Goal: Task Accomplishment & Management: Manage account settings

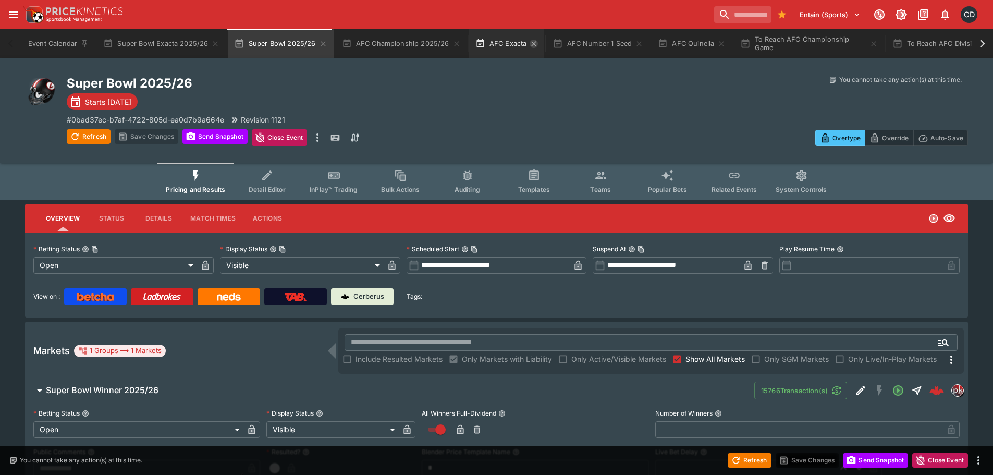
click at [531, 44] on icon "button" at bounding box center [533, 43] width 5 height 5
click at [640, 45] on icon "button" at bounding box center [644, 44] width 8 height 8
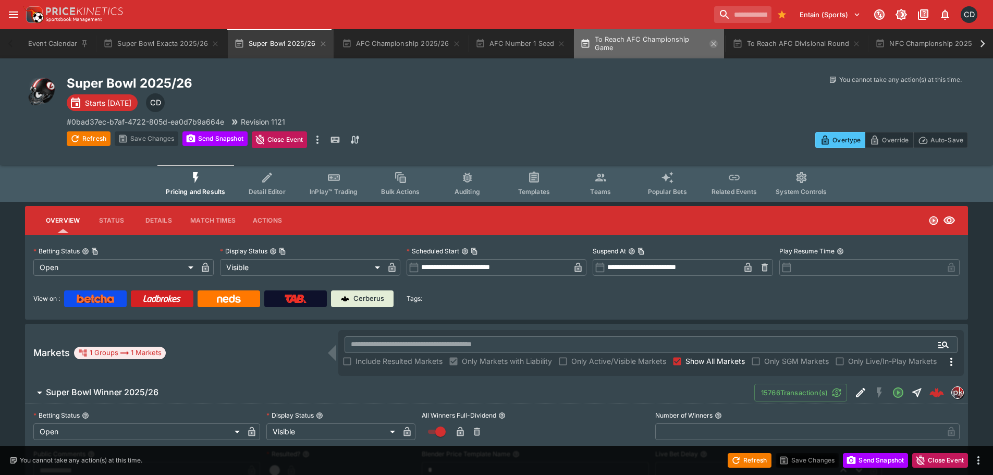
click at [709, 44] on icon "button" at bounding box center [713, 44] width 8 height 8
click at [702, 45] on icon "button" at bounding box center [704, 43] width 5 height 5
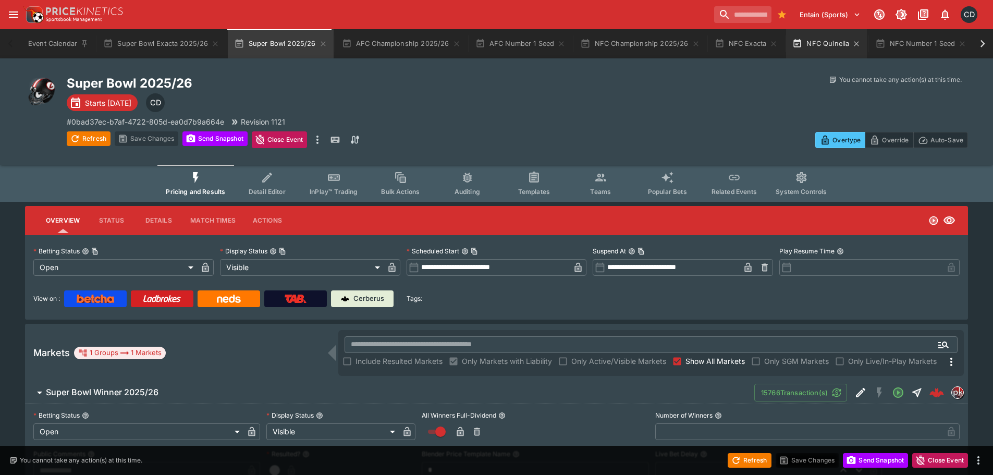
click at [769, 41] on icon "button" at bounding box center [773, 44] width 8 height 8
click at [776, 43] on icon "button" at bounding box center [778, 43] width 5 height 5
click at [950, 44] on icon "button" at bounding box center [953, 44] width 8 height 8
click at [942, 44] on icon "button" at bounding box center [944, 43] width 5 height 5
click at [16, 17] on icon "open drawer" at bounding box center [13, 14] width 9 height 6
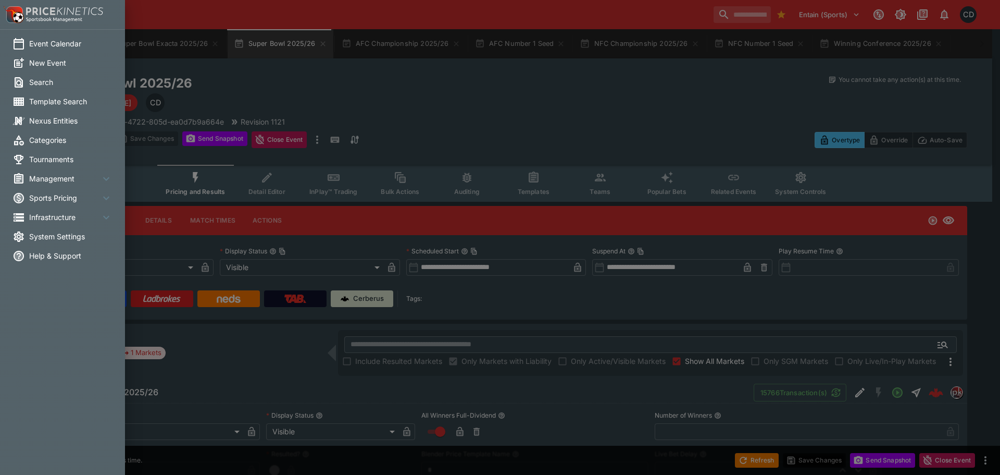
click at [67, 234] on span "System Settings" at bounding box center [70, 236] width 83 height 11
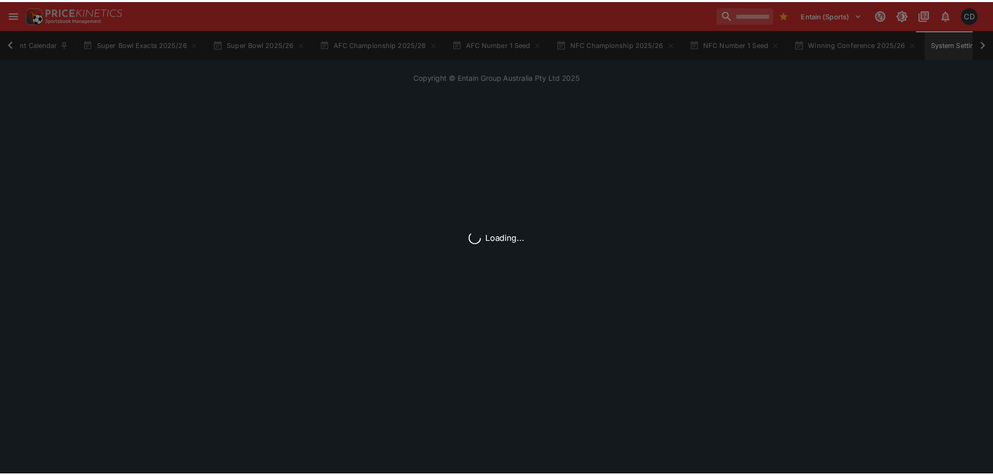
scroll to position [0, 39]
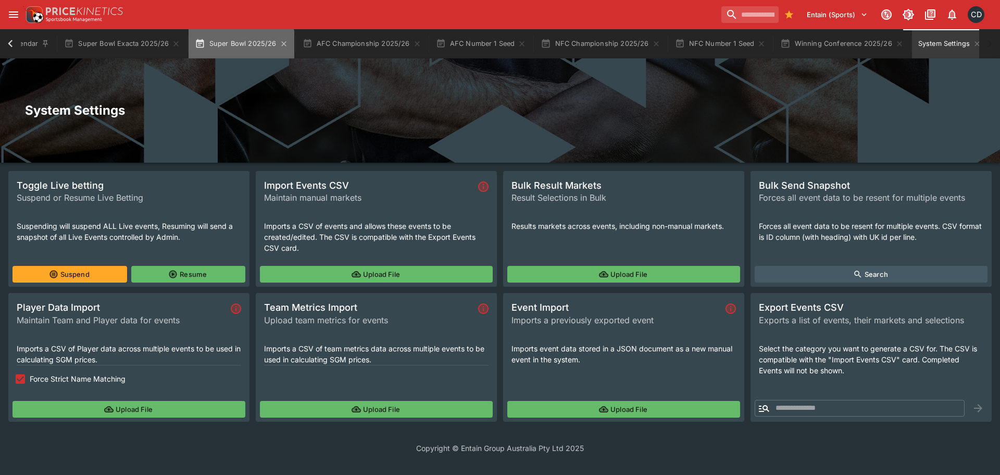
click at [238, 48] on button "Super Bowl 2025/26" at bounding box center [241, 43] width 105 height 29
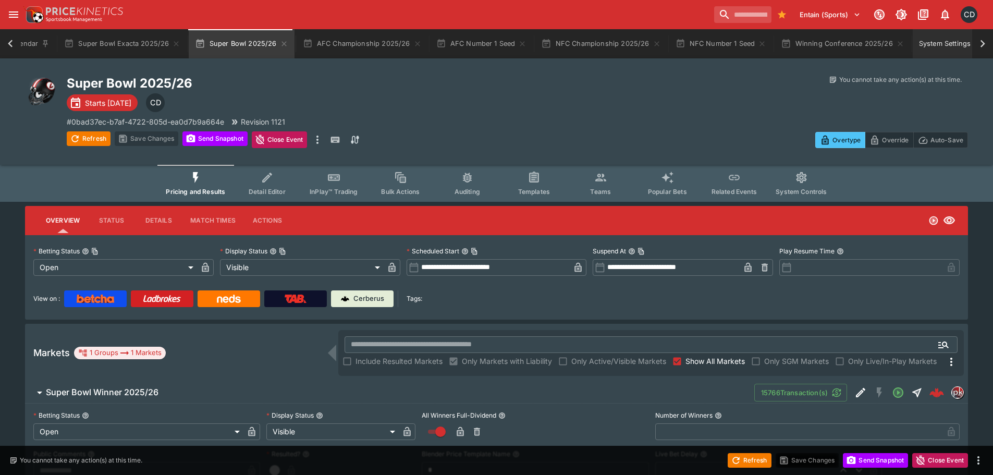
click at [932, 47] on button "System Settings" at bounding box center [950, 43] width 76 height 29
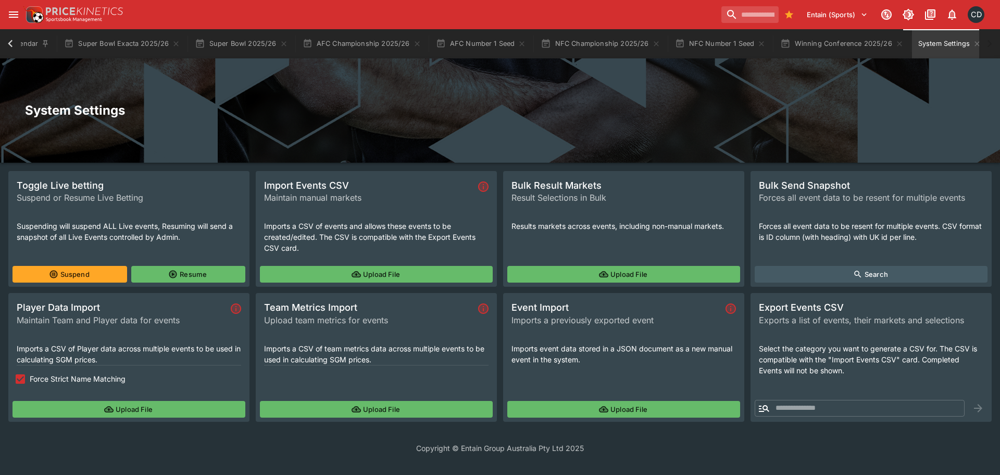
click at [319, 268] on button "Upload File" at bounding box center [376, 274] width 233 height 17
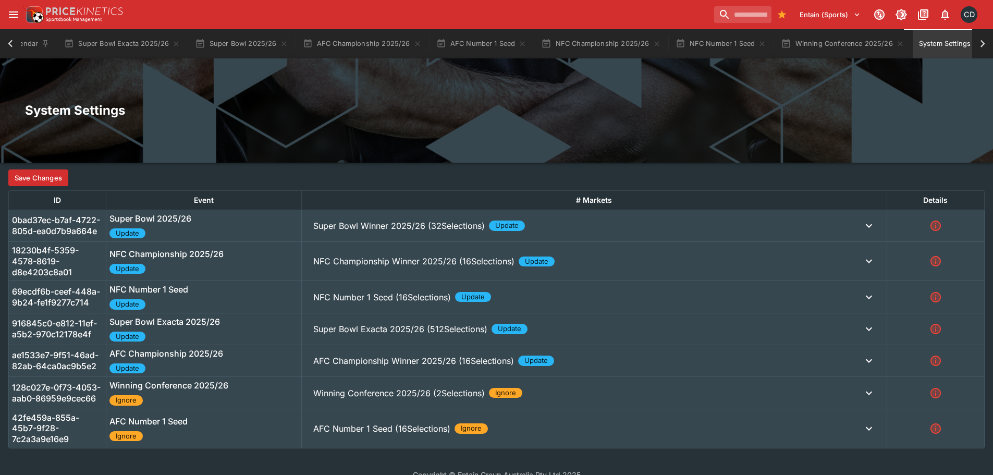
scroll to position [271, 0]
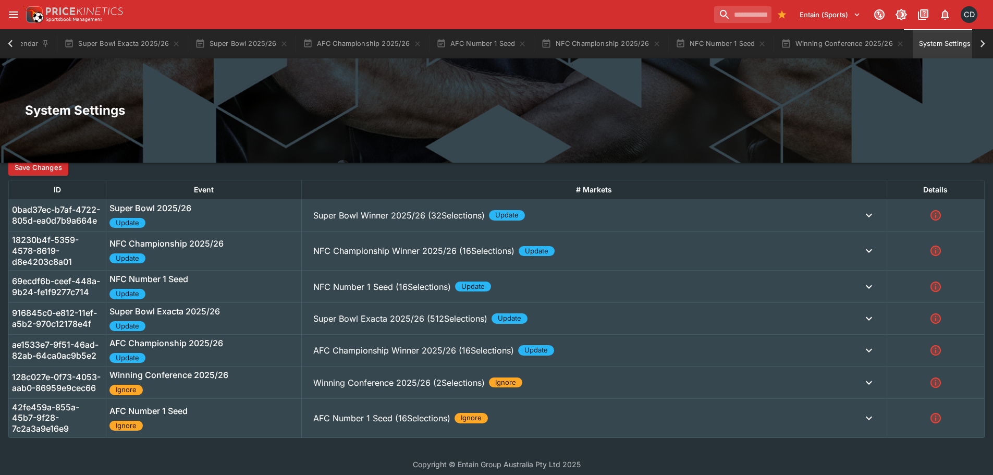
click at [380, 412] on p "AFC Number 1 Seed (16Selections)" at bounding box center [381, 418] width 137 height 13
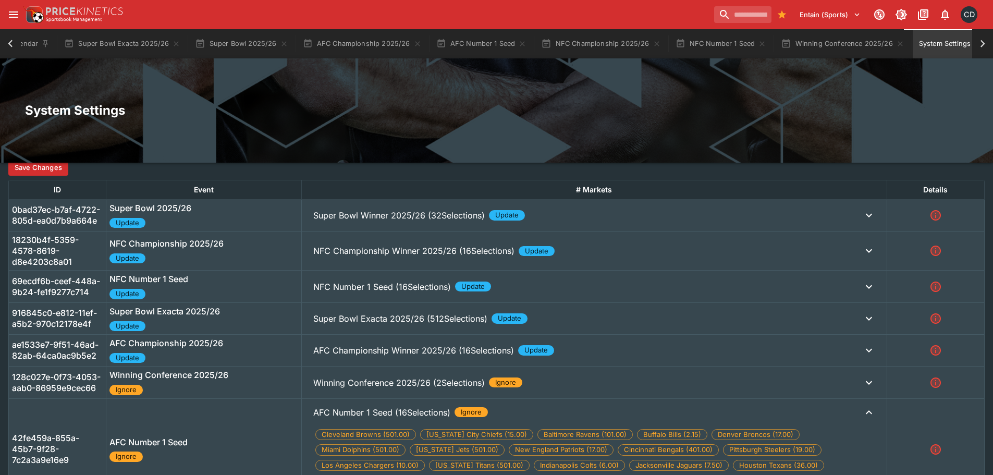
click at [368, 376] on p "Winning Conference 2025/26 (2Selections)" at bounding box center [398, 382] width 171 height 13
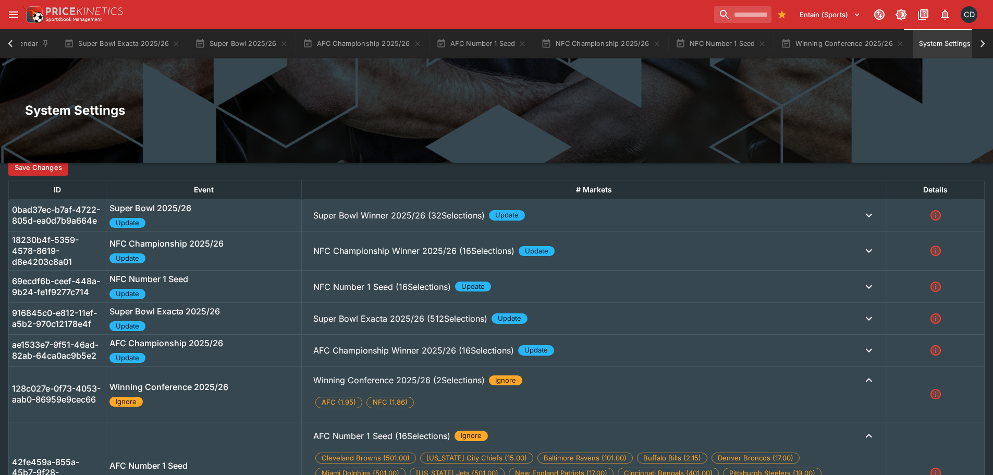
click at [349, 344] on p "AFC Championship Winner 2025/26 (16Selections)" at bounding box center [413, 350] width 201 height 13
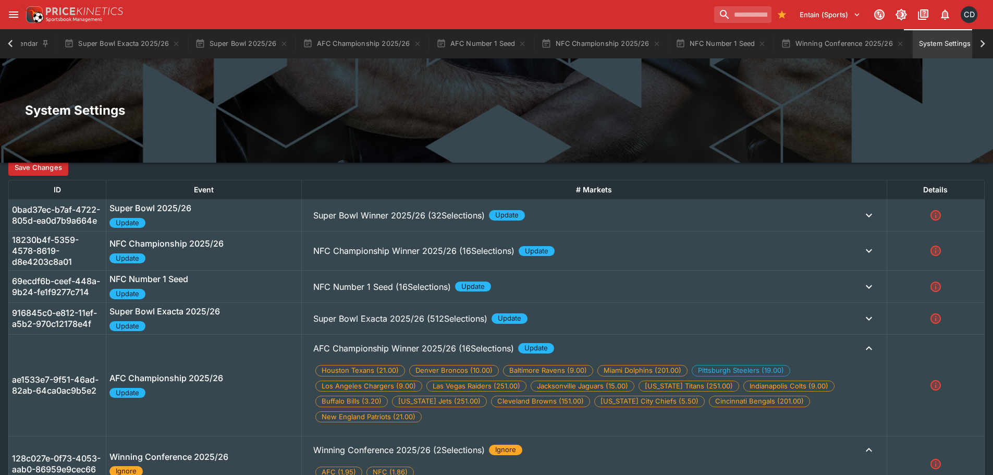
click at [349, 281] on p "NFC Number 1 Seed (16Selections)" at bounding box center [382, 286] width 138 height 13
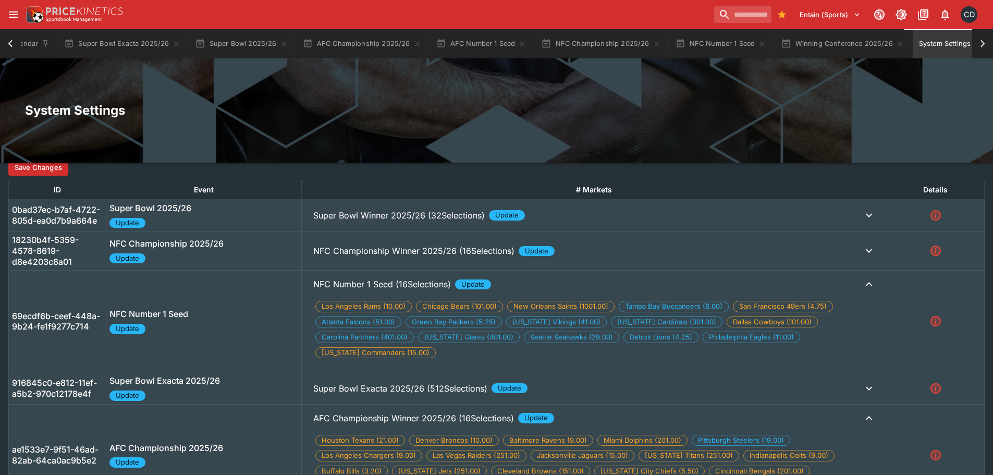
click at [340, 248] on p "NFC Championship Winner 2025/26 (16Selections)" at bounding box center [413, 250] width 201 height 13
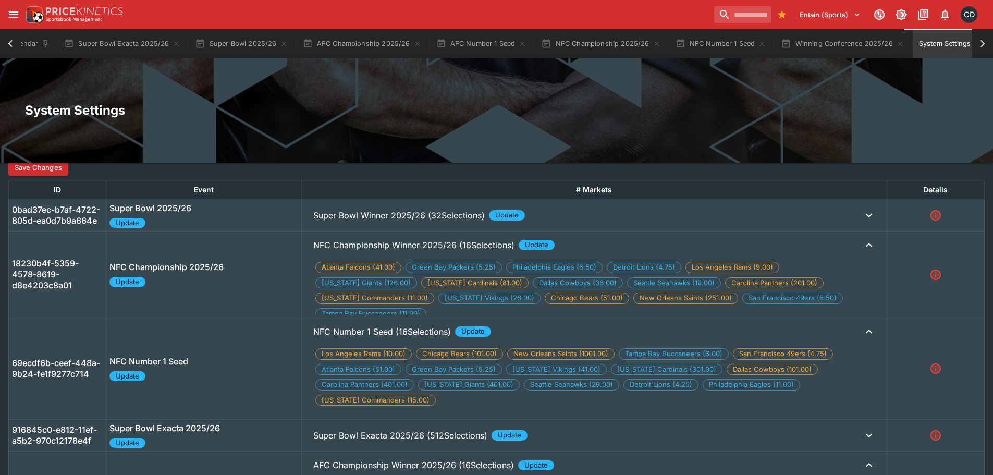
click at [333, 213] on p "Super Bowl Winner 2025/26 (32Selections)" at bounding box center [398, 215] width 171 height 13
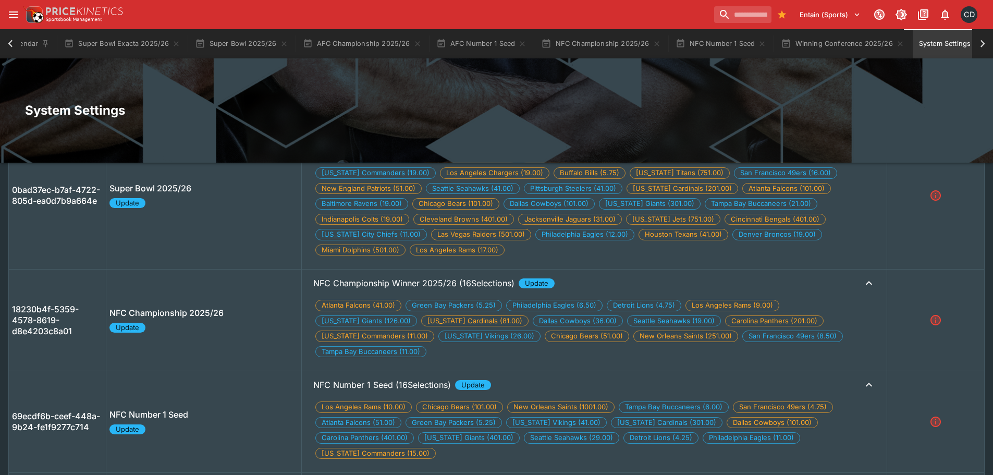
scroll to position [182, 0]
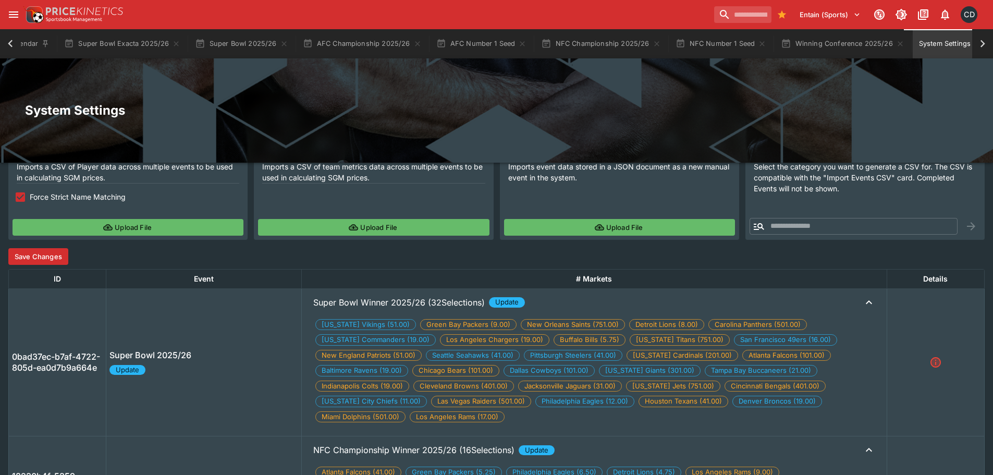
click at [51, 250] on button "Save Changes" at bounding box center [38, 256] width 60 height 17
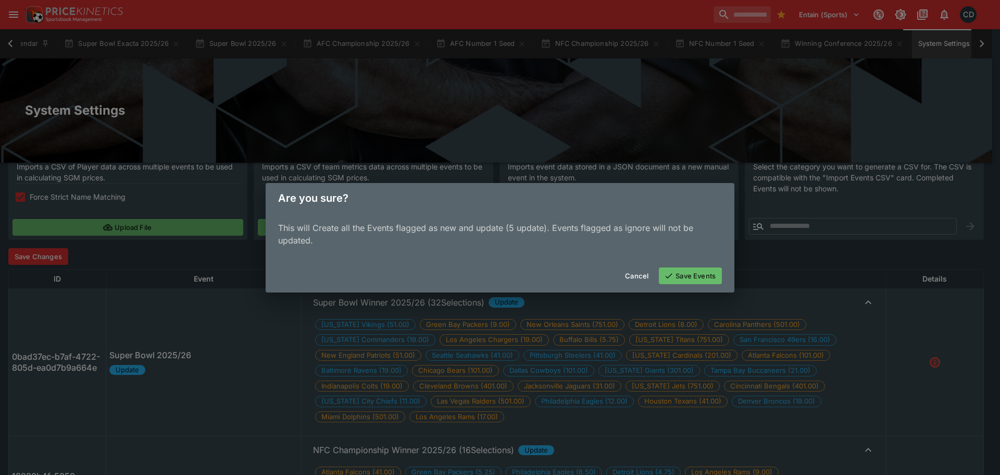
click at [682, 273] on button "Save Events" at bounding box center [690, 275] width 63 height 17
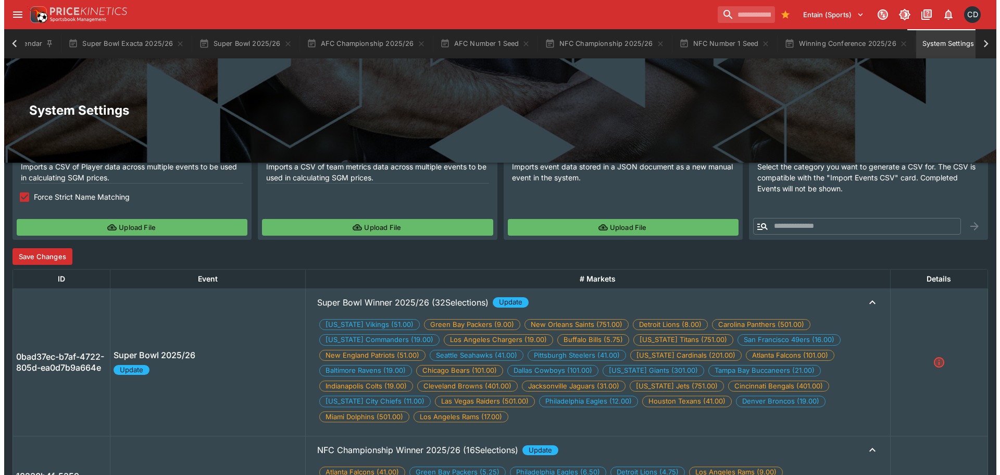
scroll to position [0, 0]
